Goal: Information Seeking & Learning: Learn about a topic

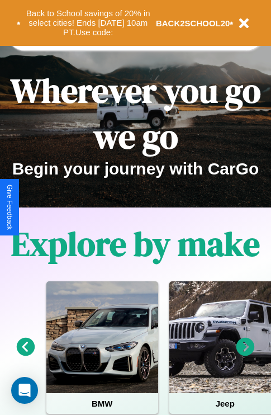
scroll to position [172, 0]
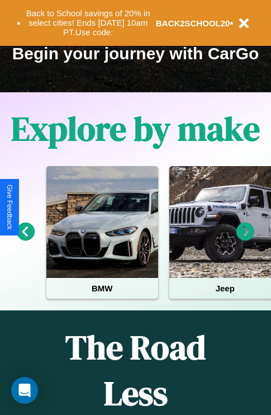
click at [25, 239] on icon at bounding box center [26, 232] width 18 height 18
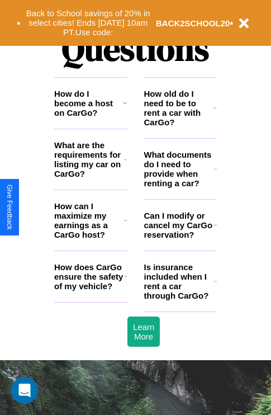
scroll to position [1356, 0]
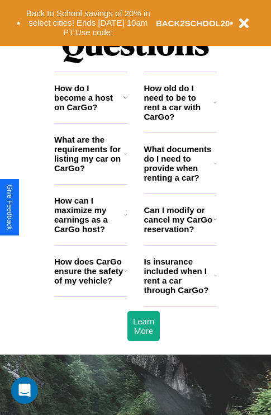
click at [180, 181] on h3 "What documents do I need to provide when renting a car?" at bounding box center [179, 163] width 71 height 38
click at [215, 107] on icon at bounding box center [215, 102] width 3 height 9
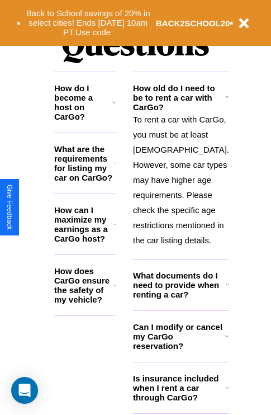
click at [91, 172] on h3 "What are the requirements for listing my car on CarGo?" at bounding box center [84, 163] width 60 height 38
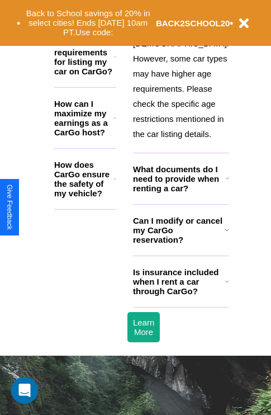
click at [180, 296] on h3 "Is insurance included when I rent a car through CarGo?" at bounding box center [179, 281] width 92 height 29
click at [180, 245] on h3 "Can I modify or cancel my CarGo reservation?" at bounding box center [179, 230] width 92 height 29
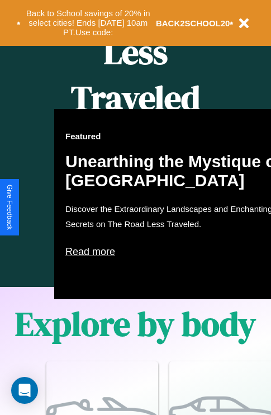
scroll to position [457, 0]
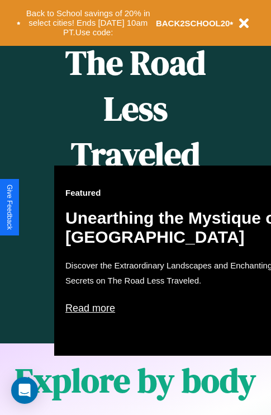
click at [135, 208] on div "Featured Unearthing the Mystique of [GEOGRAPHIC_DATA] Discover the Extraordinar…" at bounding box center [177, 261] width 246 height 190
